Goal: Task Accomplishment & Management: Manage account settings

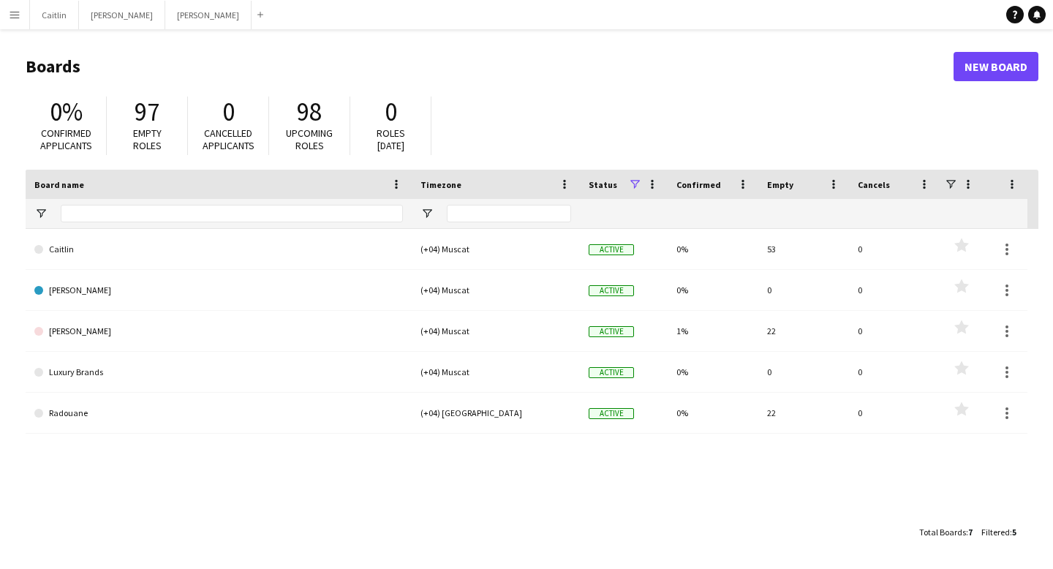
click at [7, 20] on button "Menu" at bounding box center [14, 14] width 29 height 29
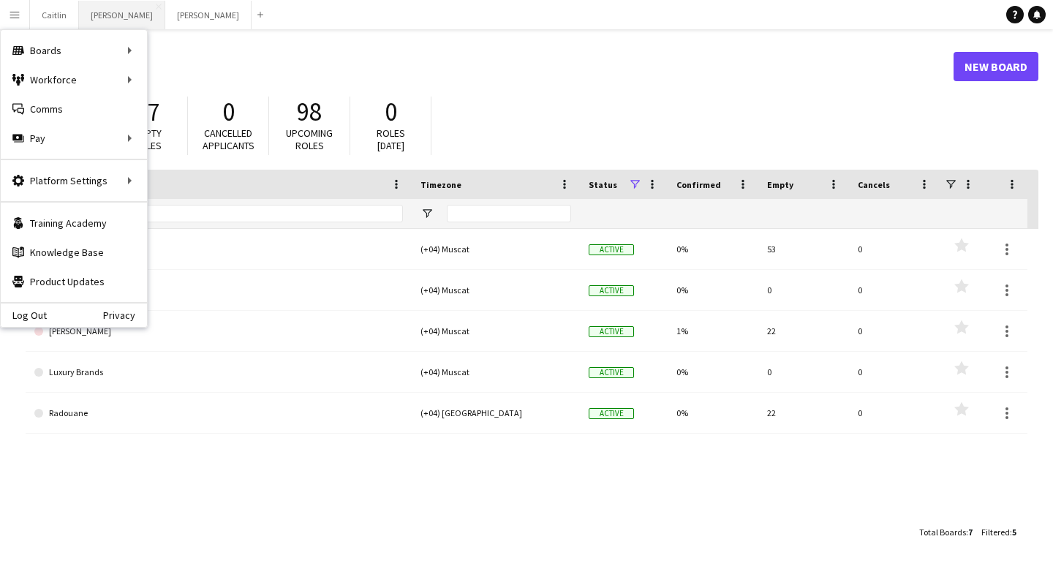
click at [111, 10] on button "[PERSON_NAME]" at bounding box center [122, 15] width 86 height 29
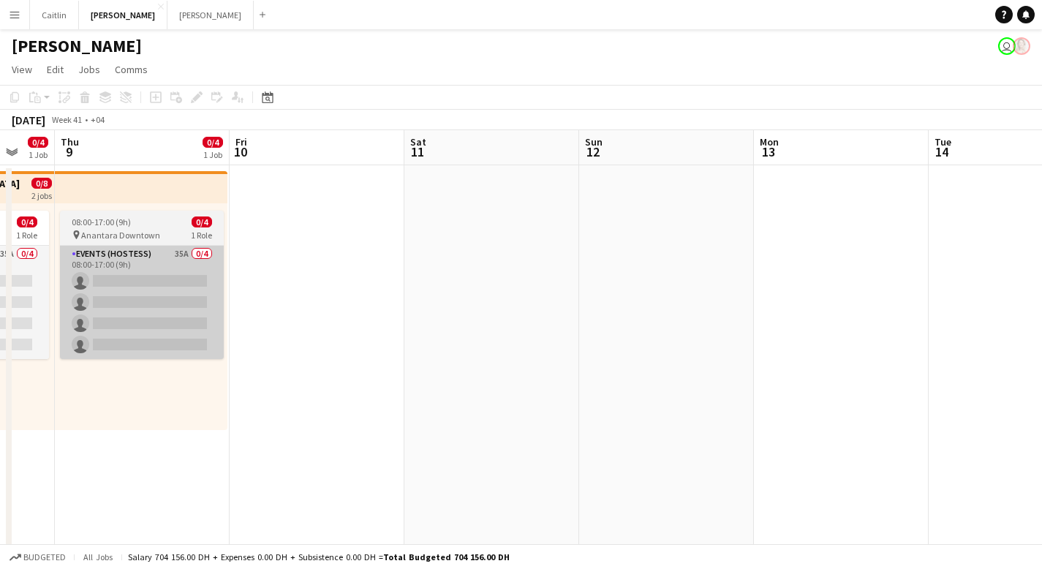
drag, startPoint x: 502, startPoint y: 250, endPoint x: 144, endPoint y: 287, distance: 360.1
click at [96, 288] on app-calendar-viewport "Mon 6 Tue 7 Wed 8 0/4 1 Job Thu 9 0/4 1 Job Fri 10 Sat 11 Sun 12 Mon 13 Tue 14 …" at bounding box center [521, 405] width 1042 height 551
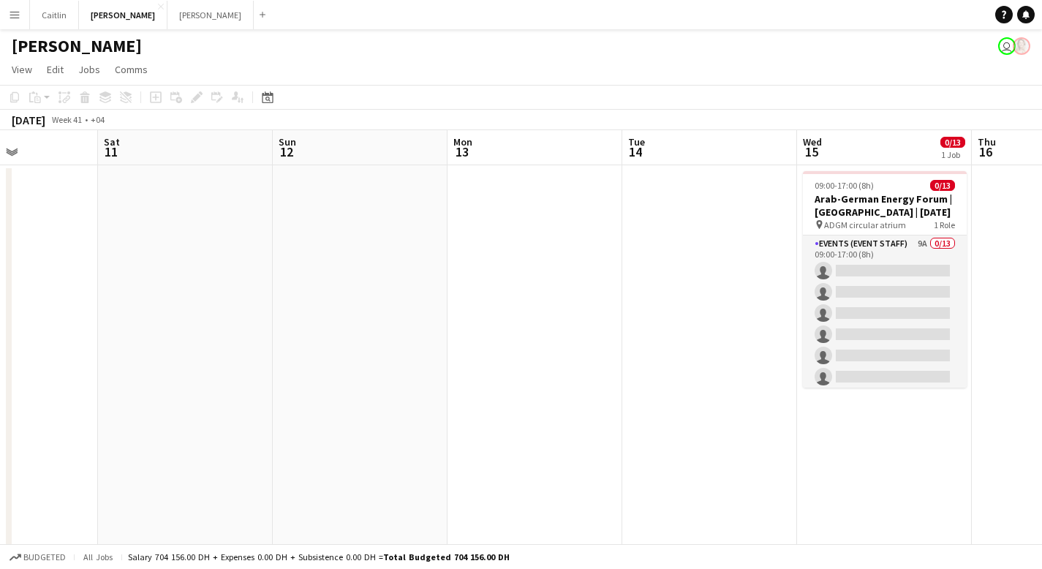
drag, startPoint x: 757, startPoint y: 270, endPoint x: 277, endPoint y: 281, distance: 479.6
click at [277, 281] on app-calendar-viewport "Wed 8 0/4 1 Job Thu 9 0/4 1 Job Fri 10 Sat 11 Sun 12 Mon 13 Tue 14 Wed 15 0/13 …" at bounding box center [521, 489] width 1042 height 719
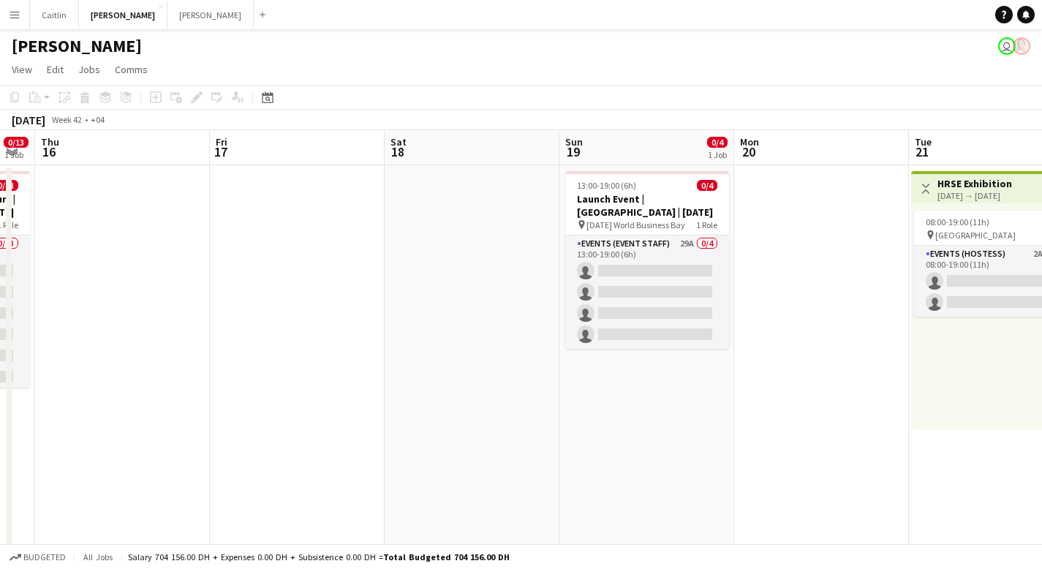
drag, startPoint x: 917, startPoint y: 259, endPoint x: 113, endPoint y: 284, distance: 804.5
click at [113, 284] on app-calendar-viewport "Mon 13 Tue 14 Wed 15 0/13 1 Job Thu 16 Fri 17 Sat 18 Sun 19 0/4 1 Job Mon 20 Tu…" at bounding box center [521, 489] width 1042 height 719
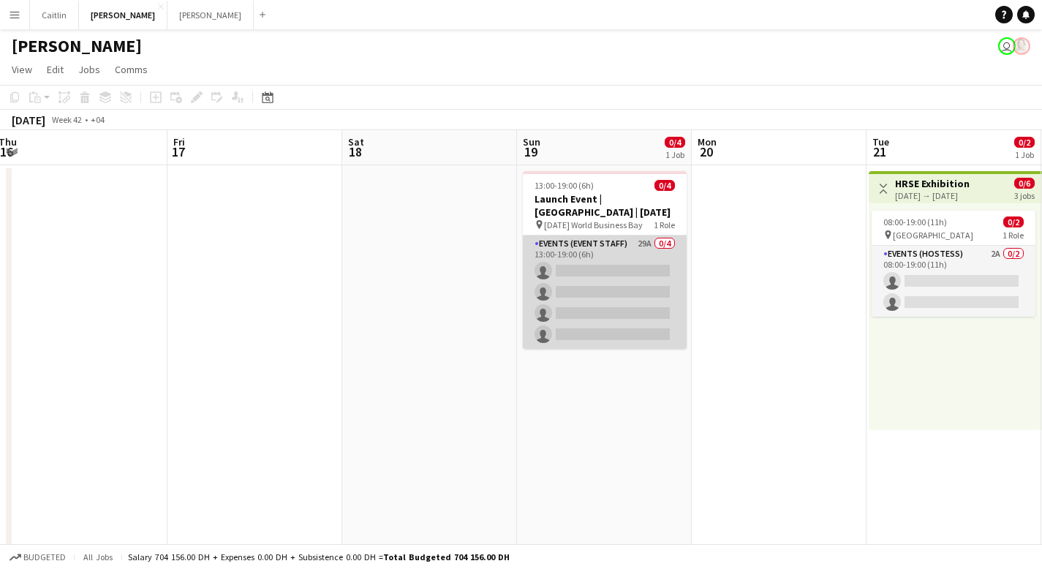
click at [619, 268] on app-card-role "Events (Event Staff) 29A 0/4 13:00-19:00 (6h) single-neutral-actions single-neu…" at bounding box center [605, 291] width 164 height 113
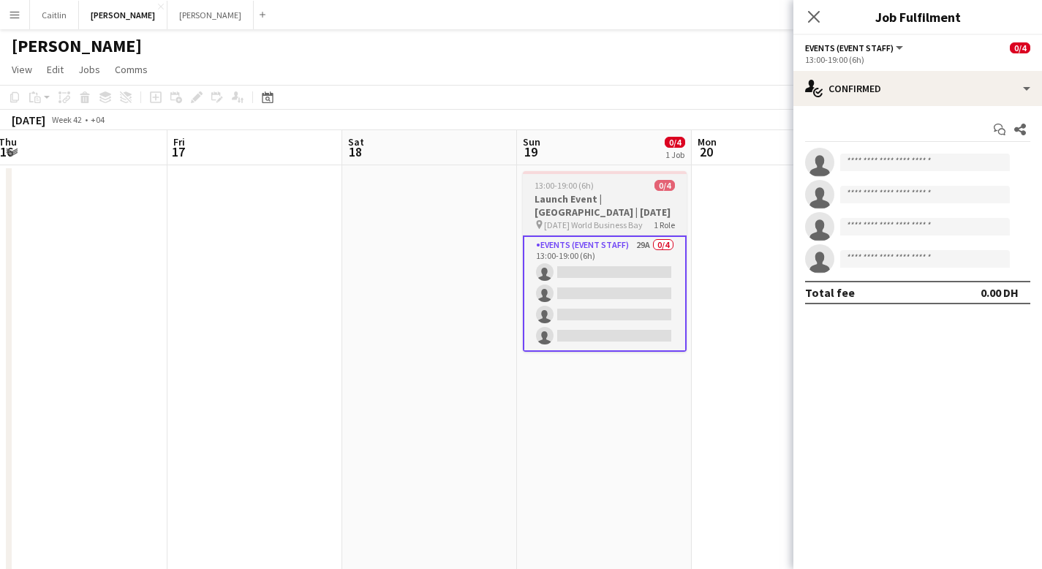
click at [594, 194] on h3 "Launch Event | [GEOGRAPHIC_DATA] | [DATE]" at bounding box center [605, 205] width 164 height 26
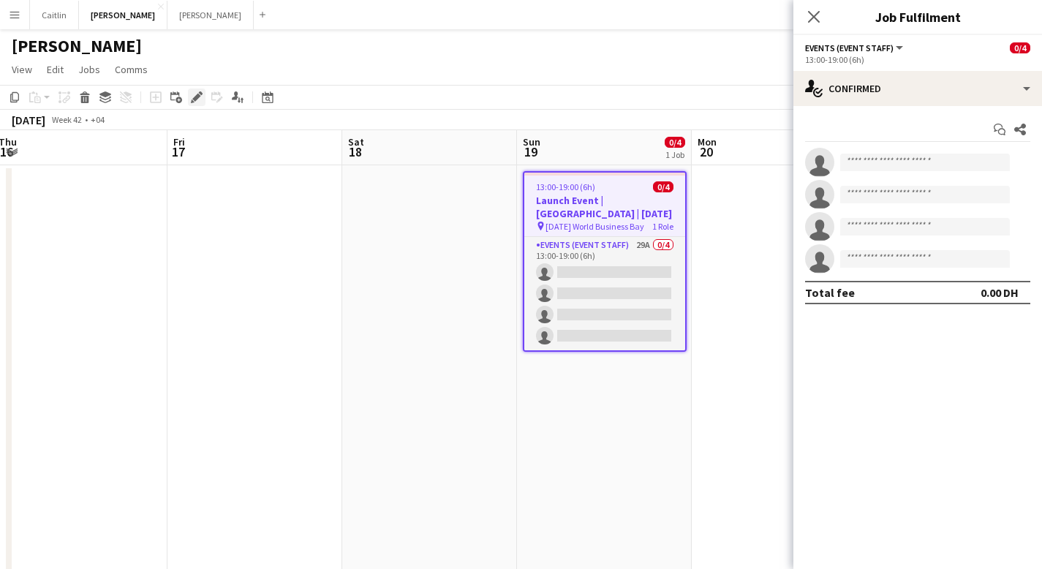
click at [197, 94] on icon "Edit" at bounding box center [197, 97] width 12 height 12
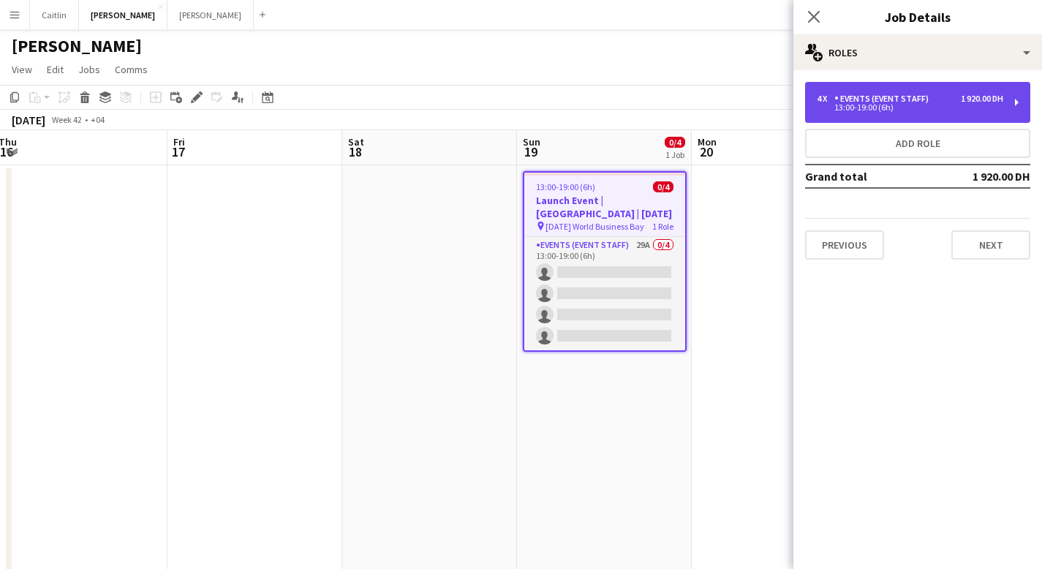
click at [928, 106] on div "13:00-19:00 (6h)" at bounding box center [909, 107] width 186 height 7
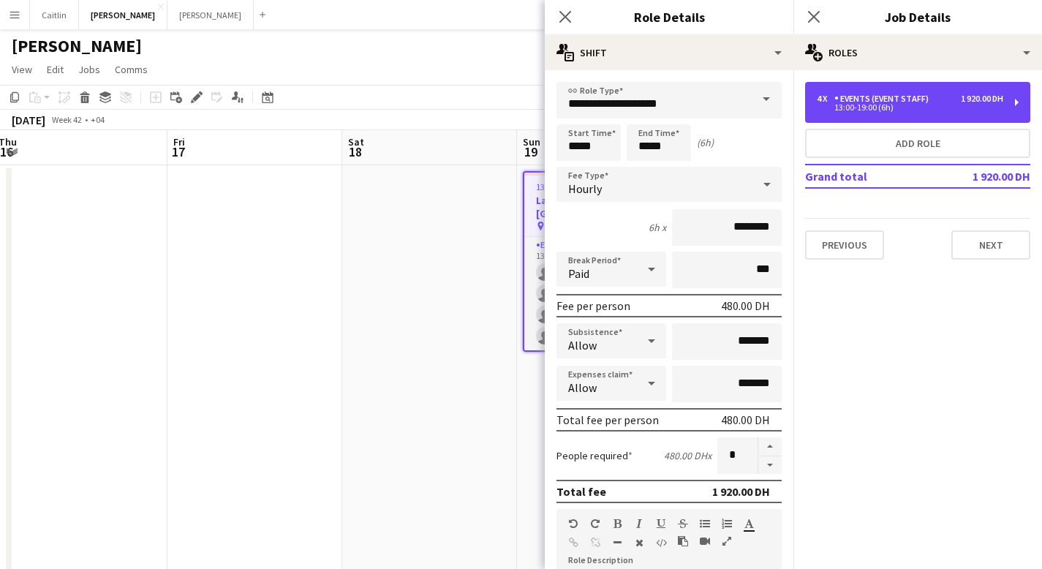
scroll to position [421, 0]
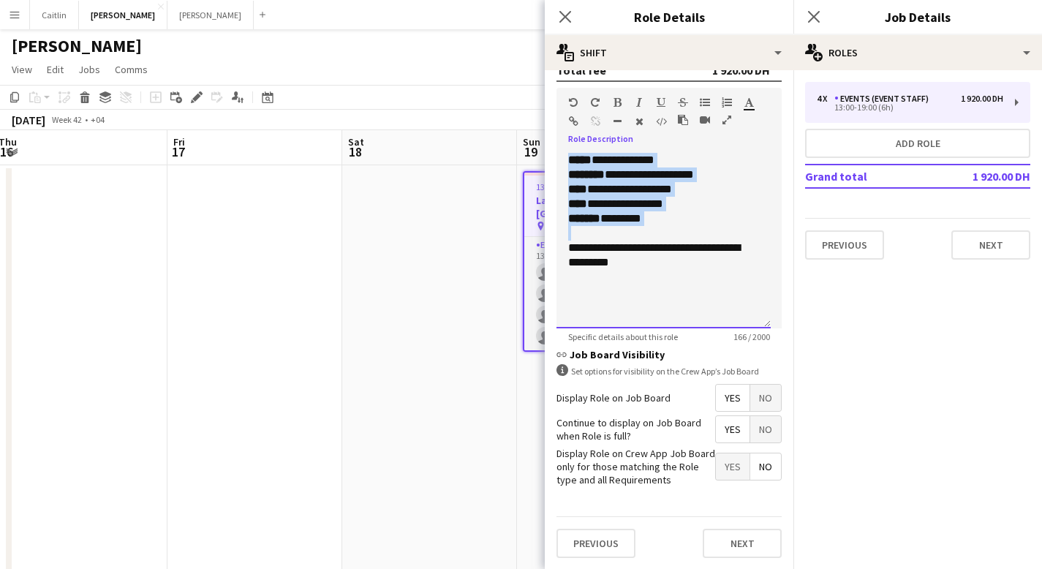
drag, startPoint x: 569, startPoint y: 159, endPoint x: 753, endPoint y: 234, distance: 198.0
click at [753, 234] on div "**********" at bounding box center [663, 240] width 214 height 175
copy div "**********"
click at [565, 15] on icon "Close pop-in" at bounding box center [565, 17] width 14 height 14
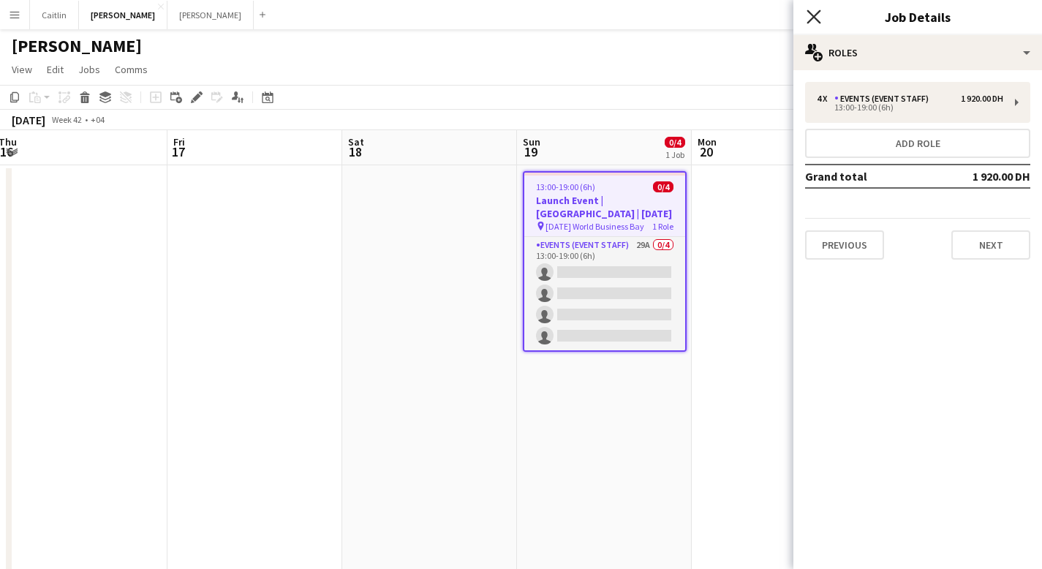
click at [814, 17] on icon at bounding box center [813, 17] width 14 height 14
